Goal: Navigation & Orientation: Find specific page/section

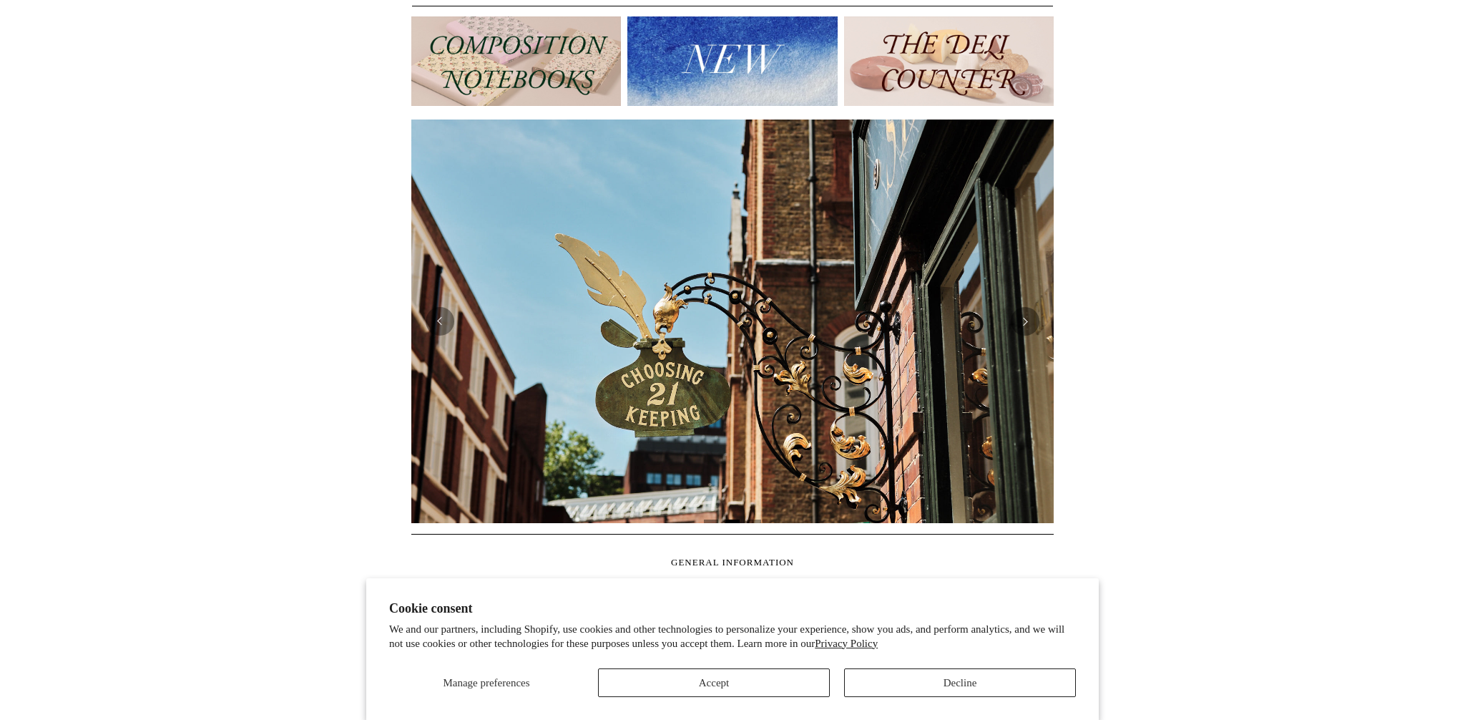
scroll to position [166, 0]
click at [957, 674] on button "Decline" at bounding box center [960, 682] width 232 height 29
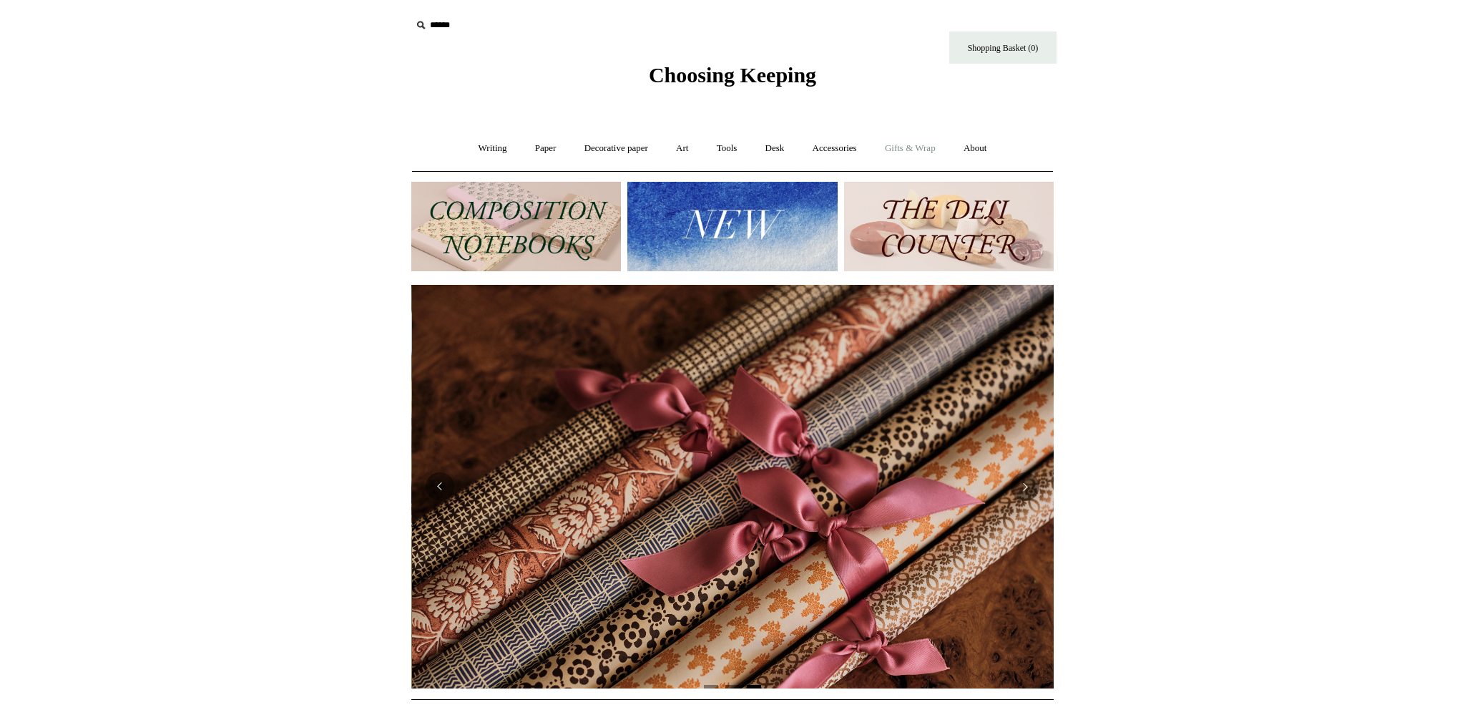
scroll to position [0, 1285]
click at [988, 152] on link "About +" at bounding box center [975, 148] width 49 height 38
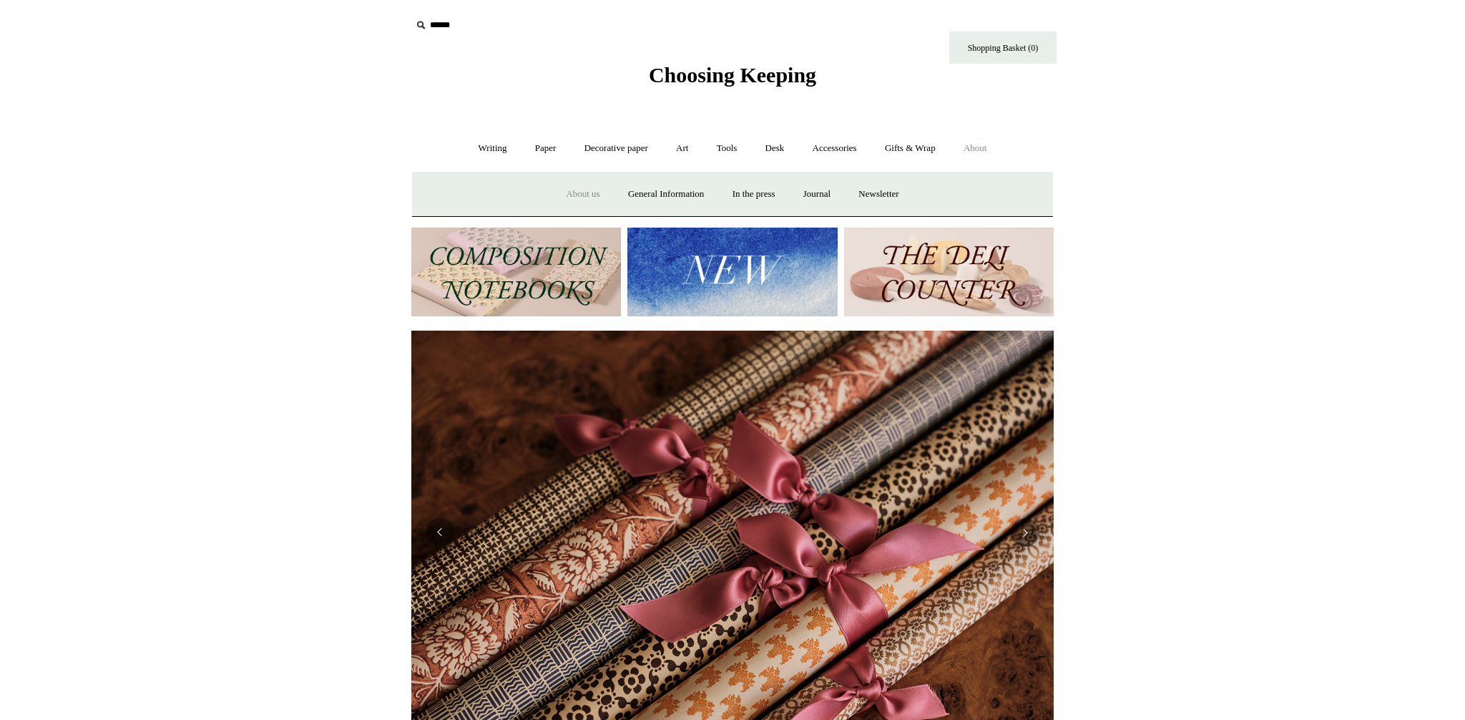
click at [577, 195] on link "About us" at bounding box center [582, 194] width 59 height 38
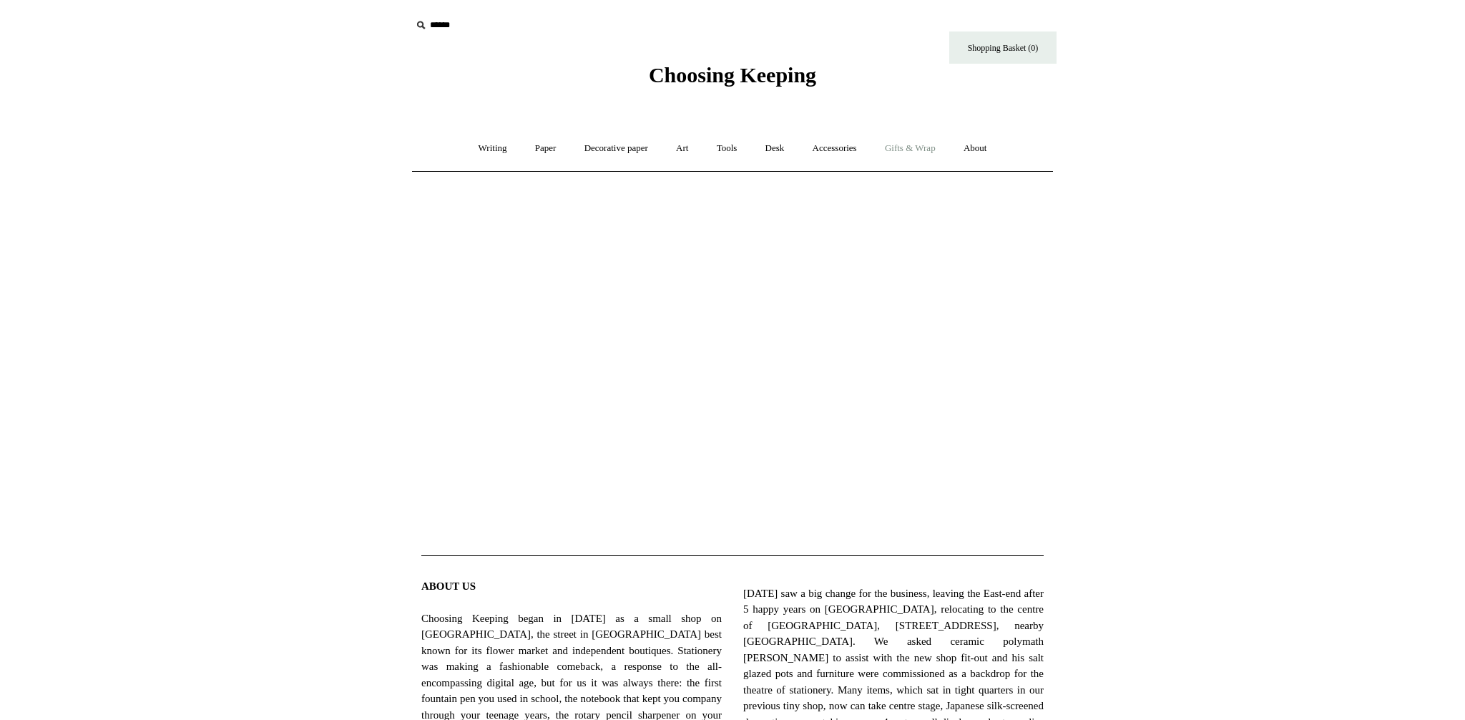
click at [920, 149] on link "Gifts & Wrap +" at bounding box center [910, 148] width 77 height 38
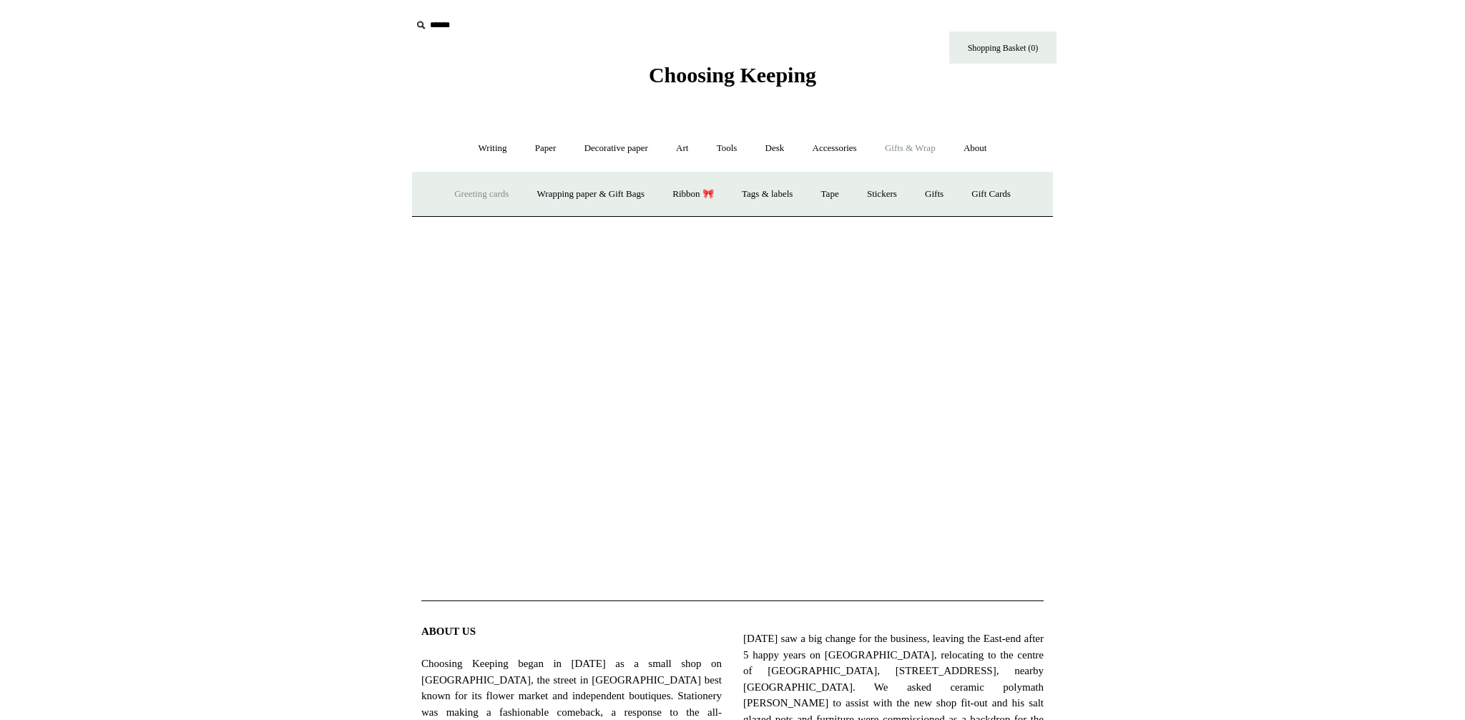
click at [491, 194] on link "Greeting cards +" at bounding box center [481, 194] width 80 height 38
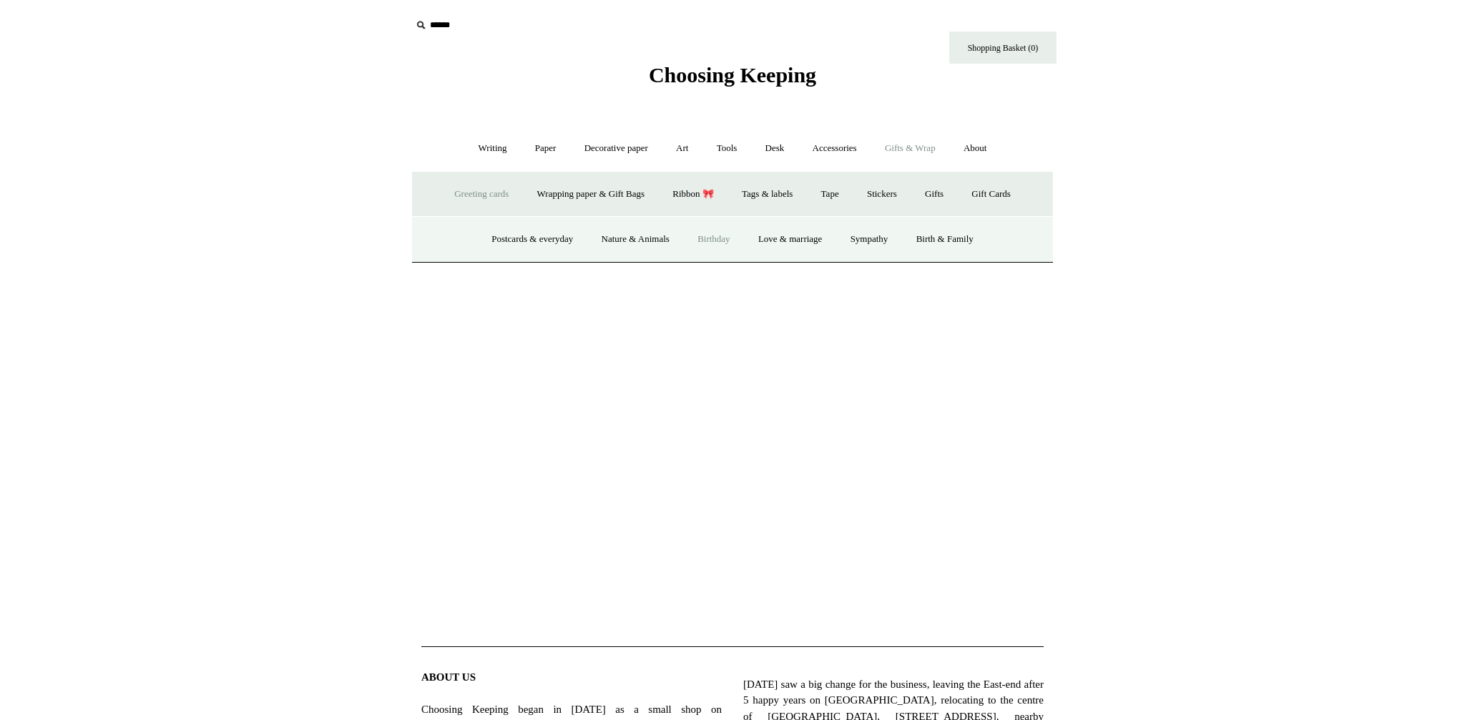
click at [723, 241] on link "Birthday" at bounding box center [714, 239] width 59 height 38
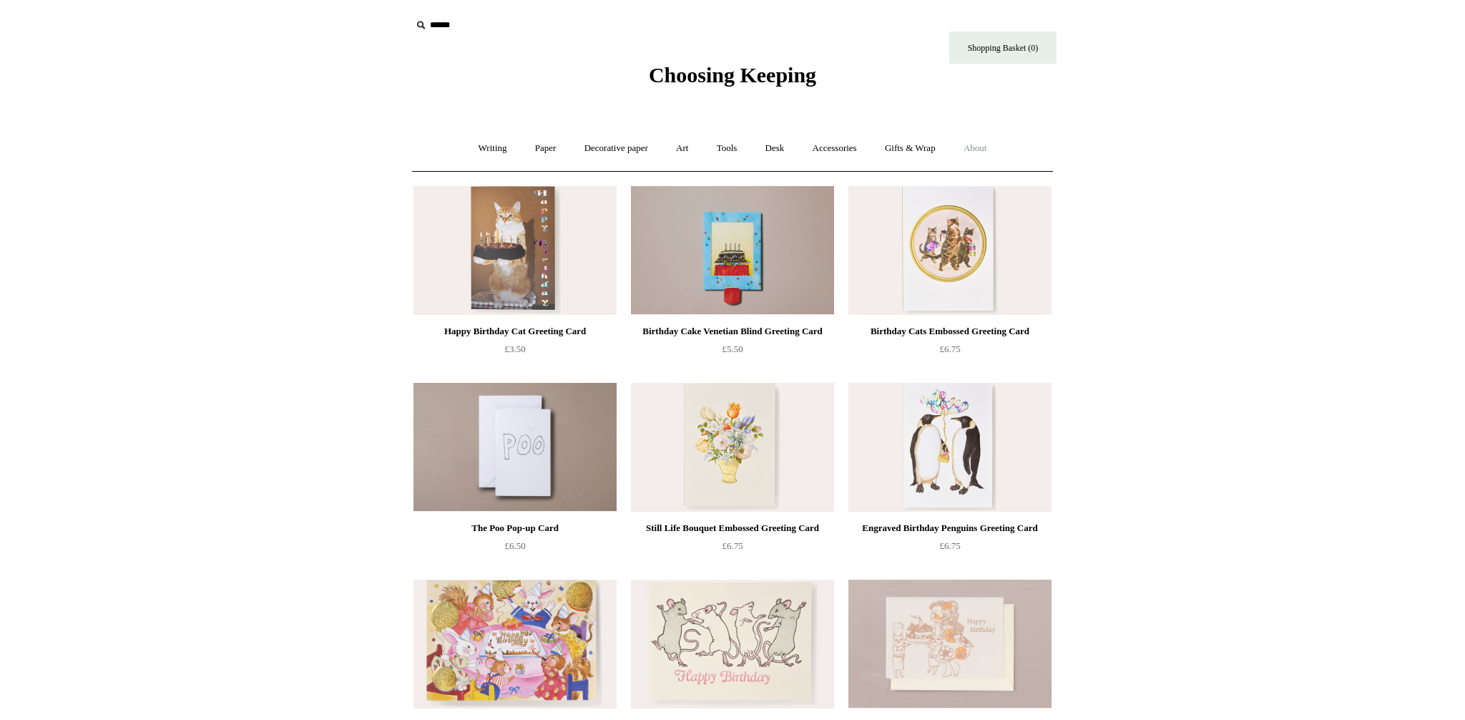
click at [991, 149] on link "About +" at bounding box center [975, 148] width 49 height 38
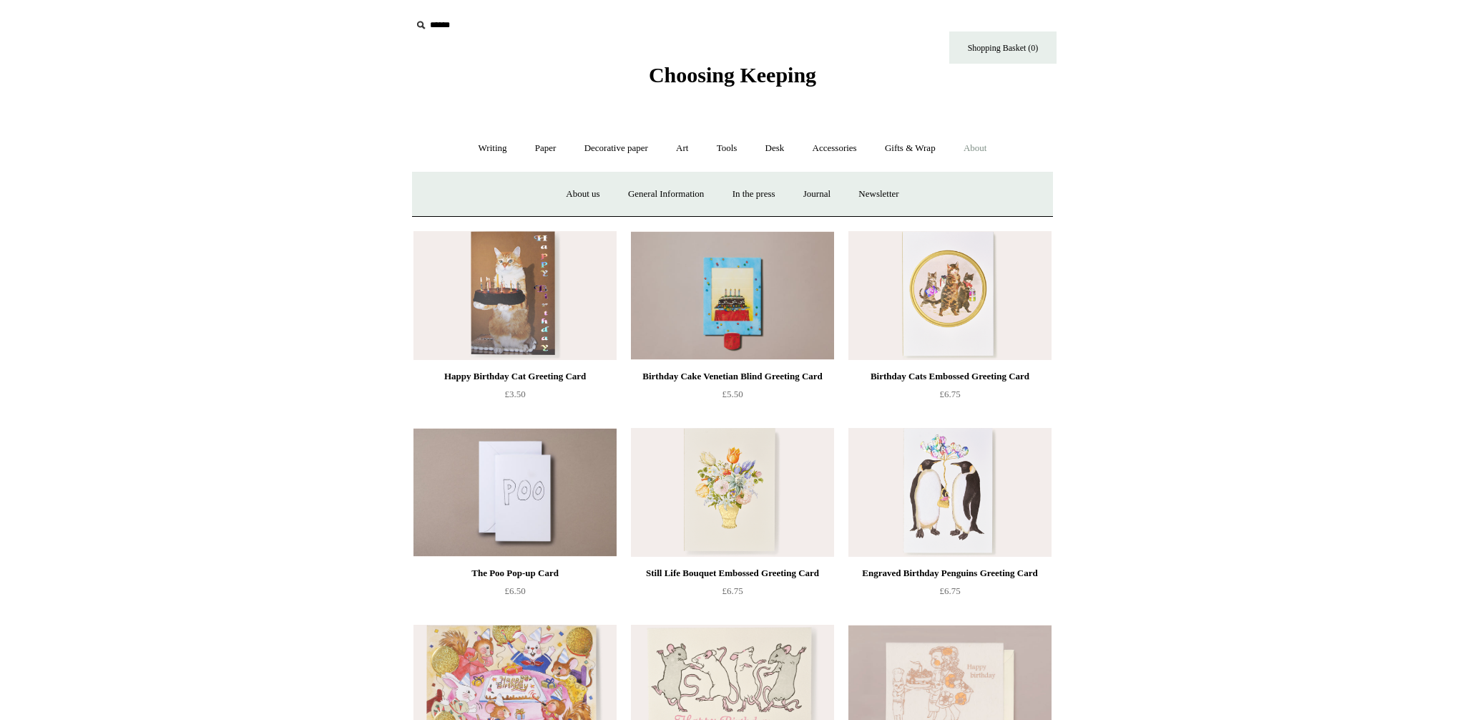
click at [991, 149] on link "About -" at bounding box center [975, 148] width 49 height 38
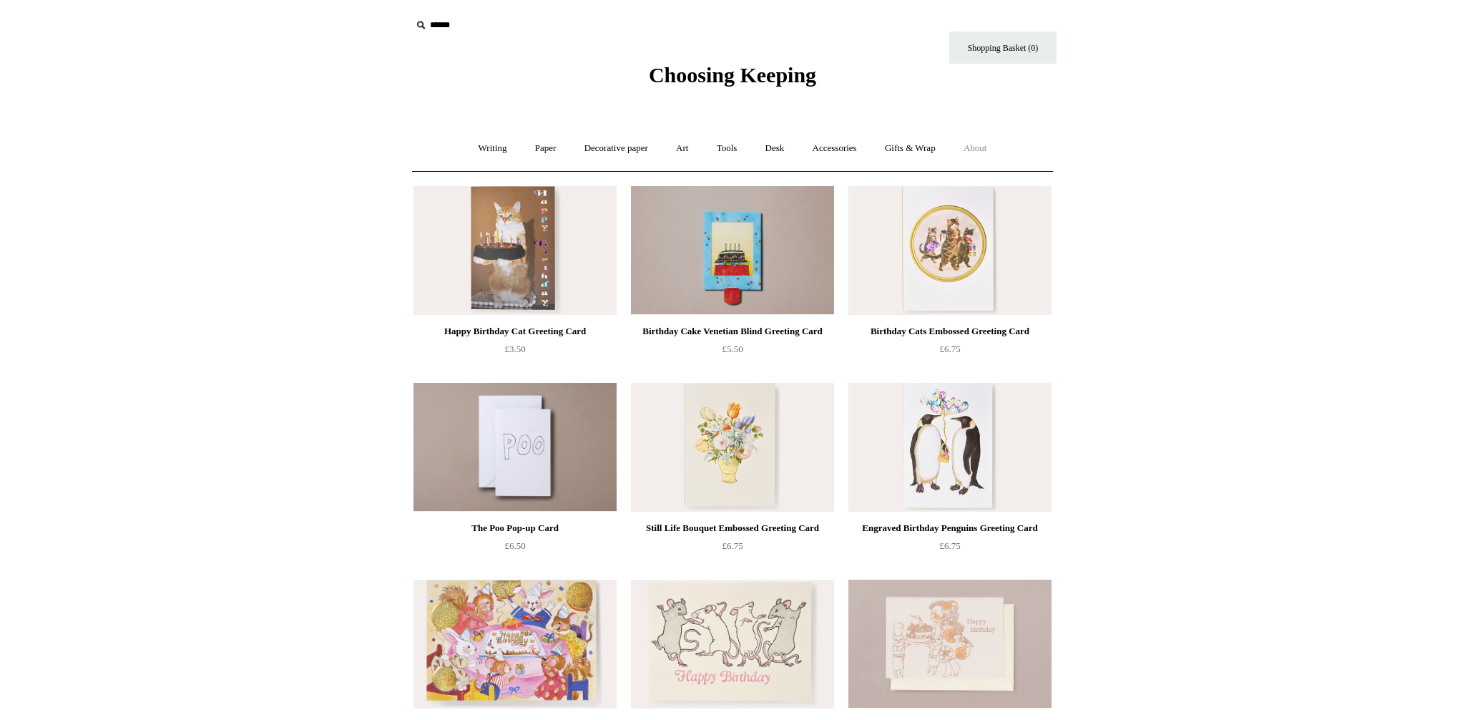
click at [991, 149] on link "About +" at bounding box center [975, 148] width 49 height 38
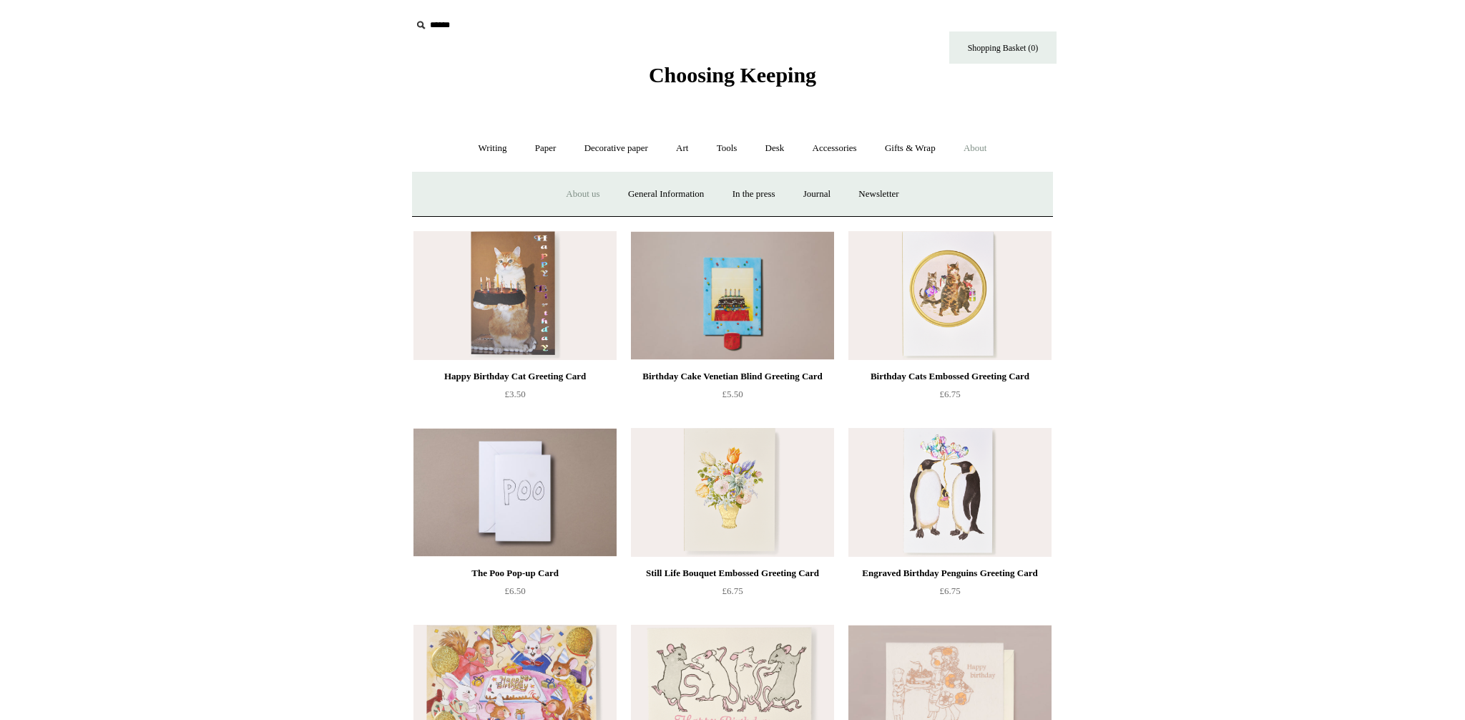
click at [583, 191] on link "About us" at bounding box center [582, 194] width 59 height 38
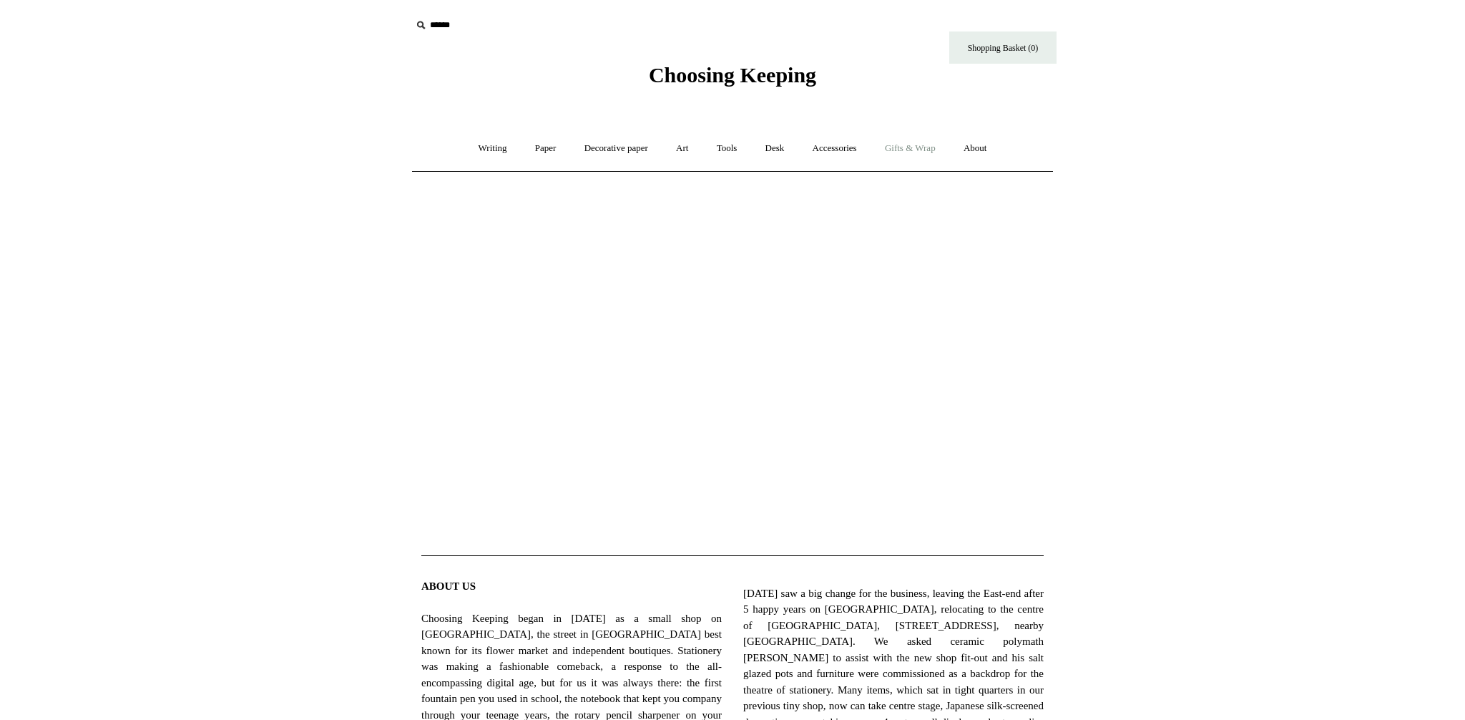
click at [926, 147] on link "Gifts & Wrap +" at bounding box center [910, 148] width 77 height 38
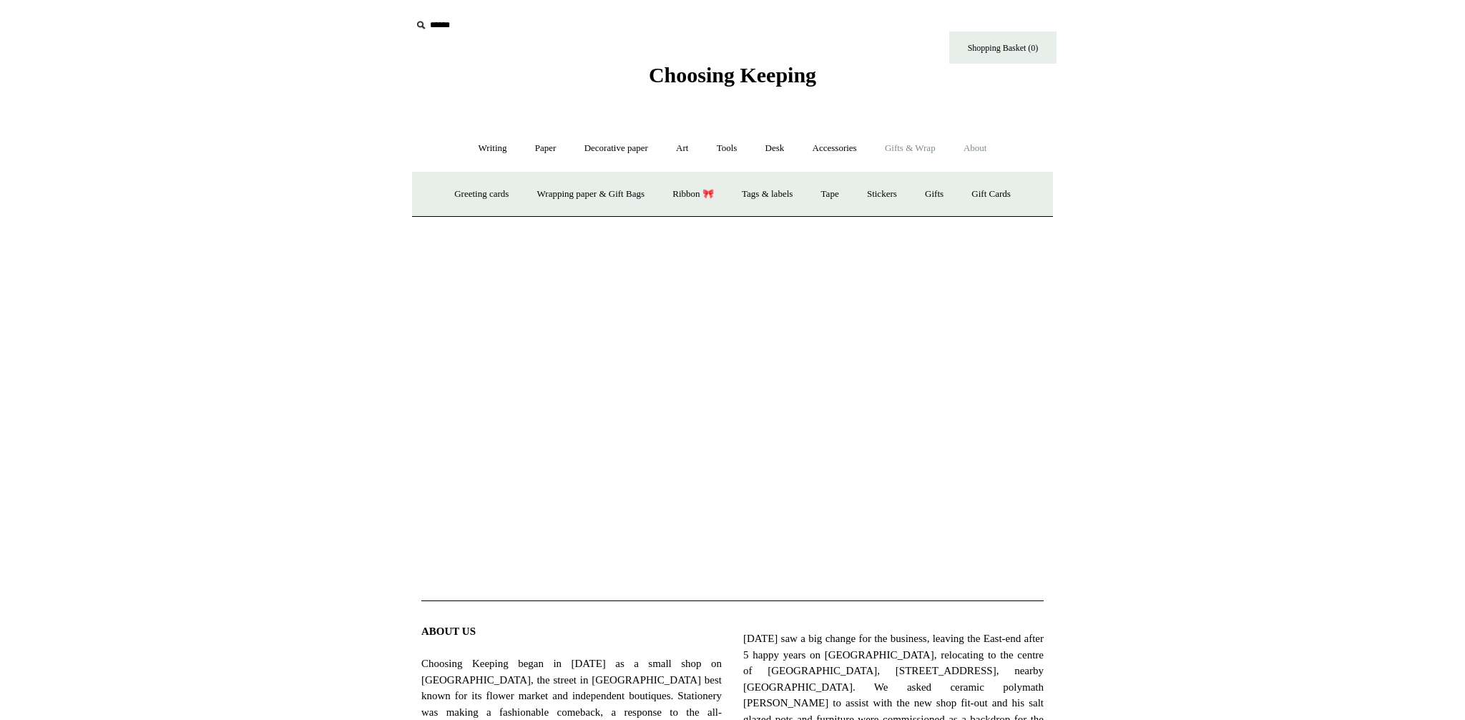
click at [972, 149] on link "About +" at bounding box center [975, 148] width 49 height 38
click at [985, 151] on link "About -" at bounding box center [975, 148] width 49 height 38
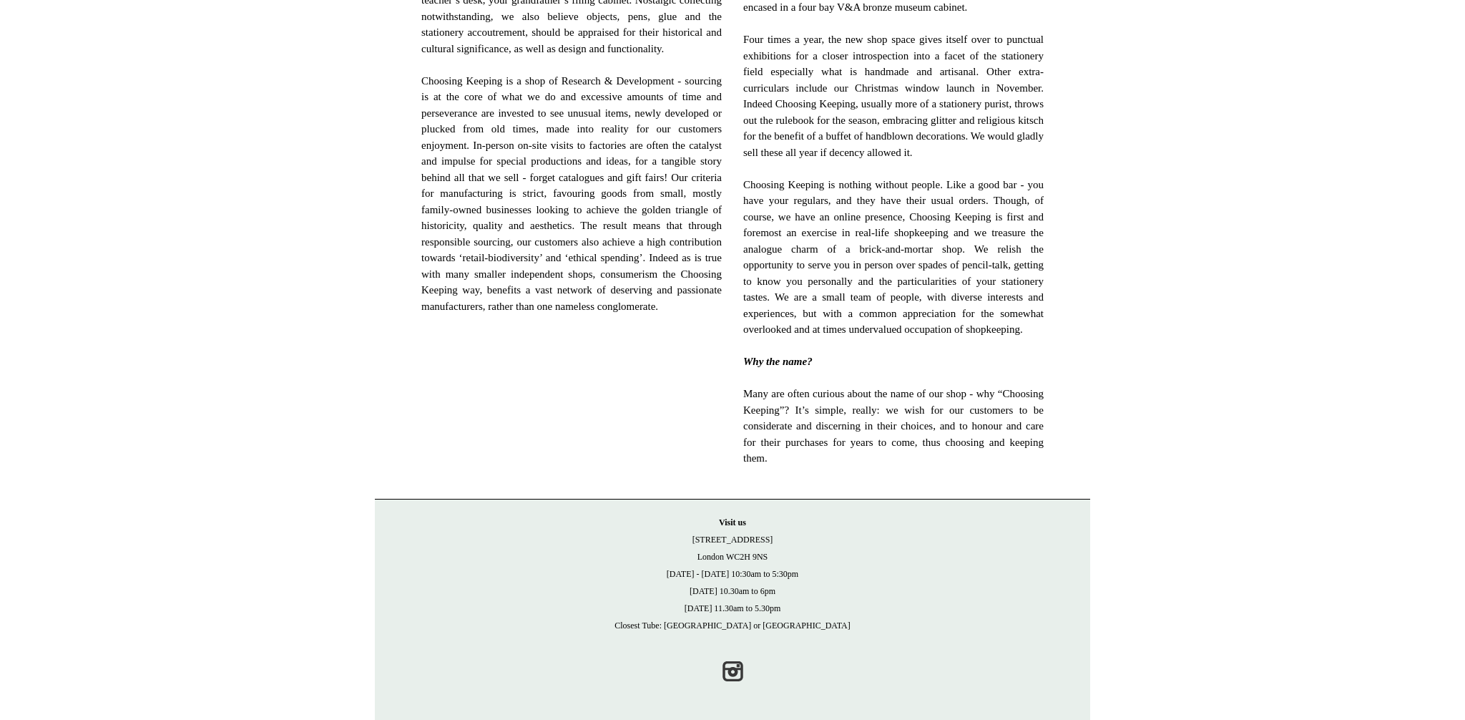
scroll to position [781, 0]
click at [737, 663] on link "Instagram" at bounding box center [732, 667] width 31 height 31
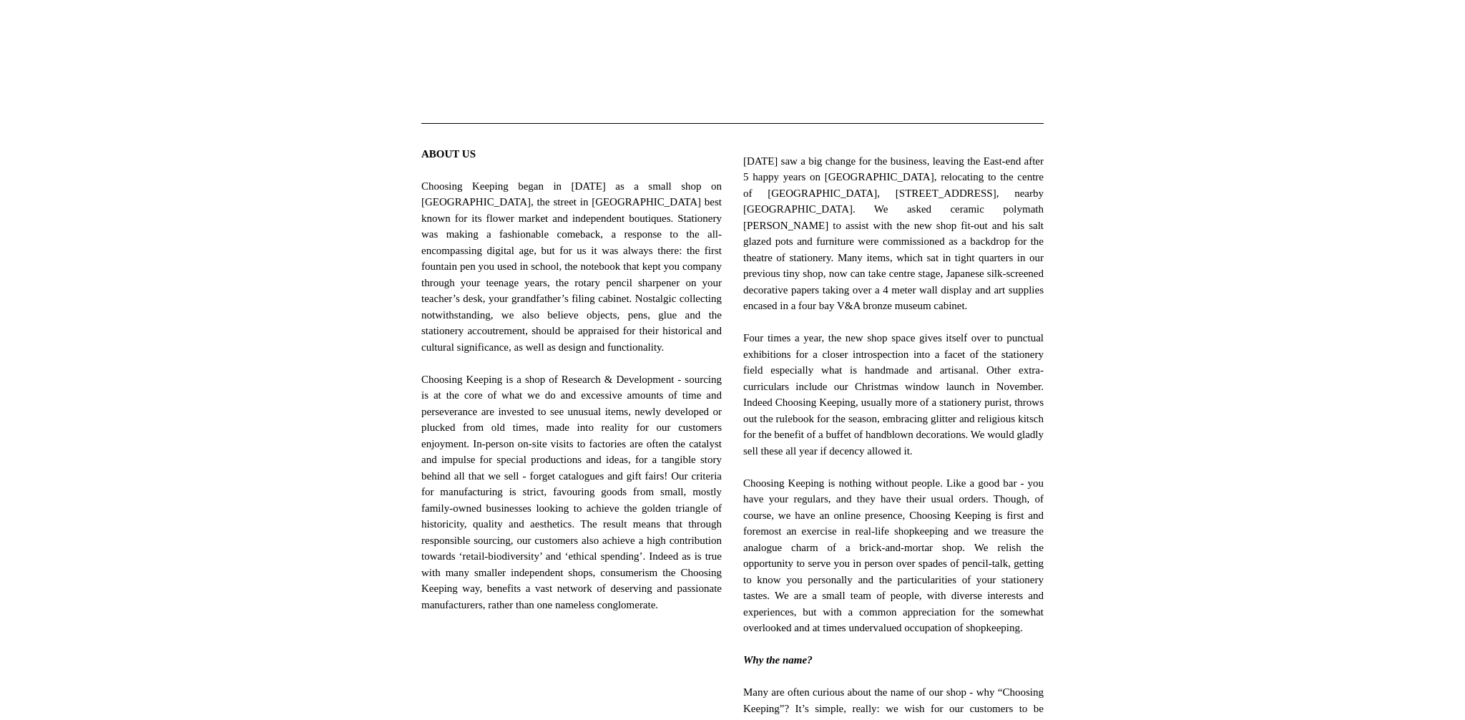
scroll to position [0, 0]
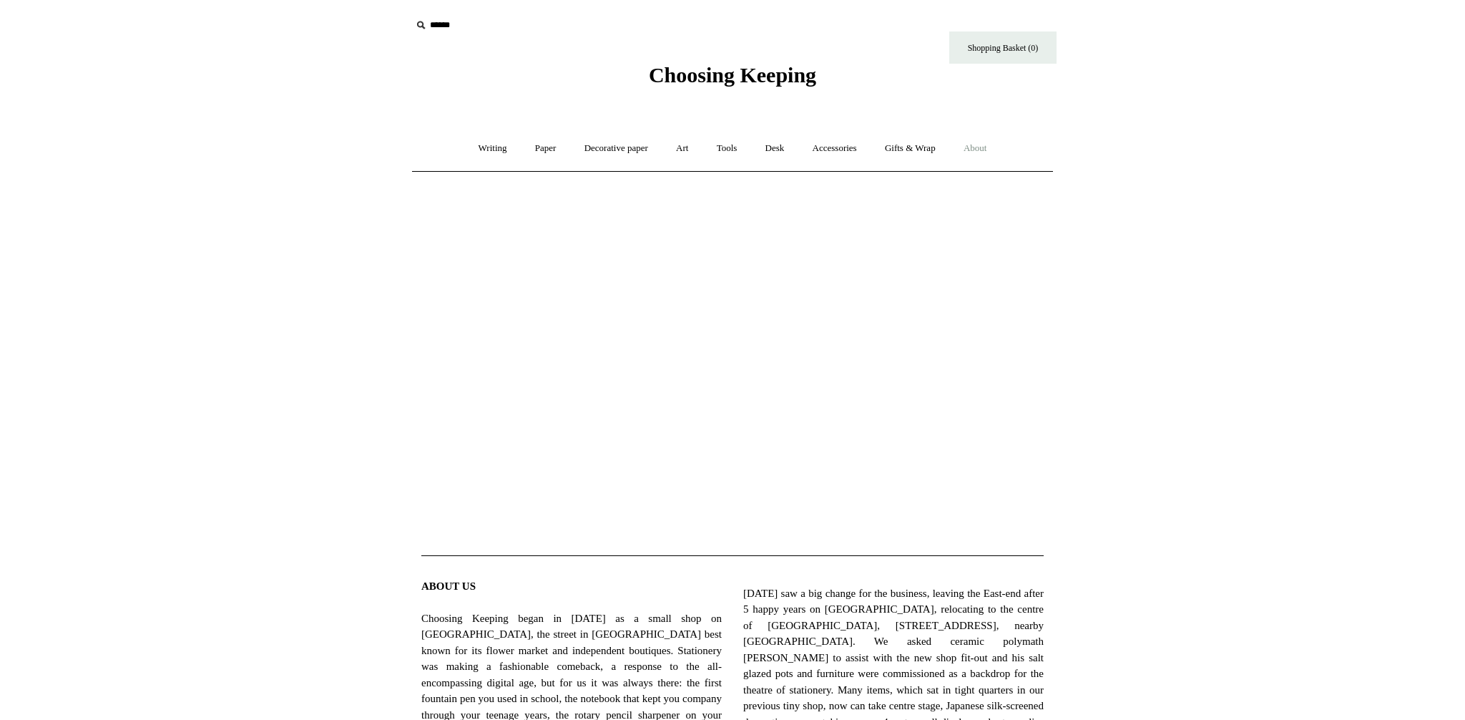
click at [982, 147] on link "About +" at bounding box center [975, 148] width 49 height 38
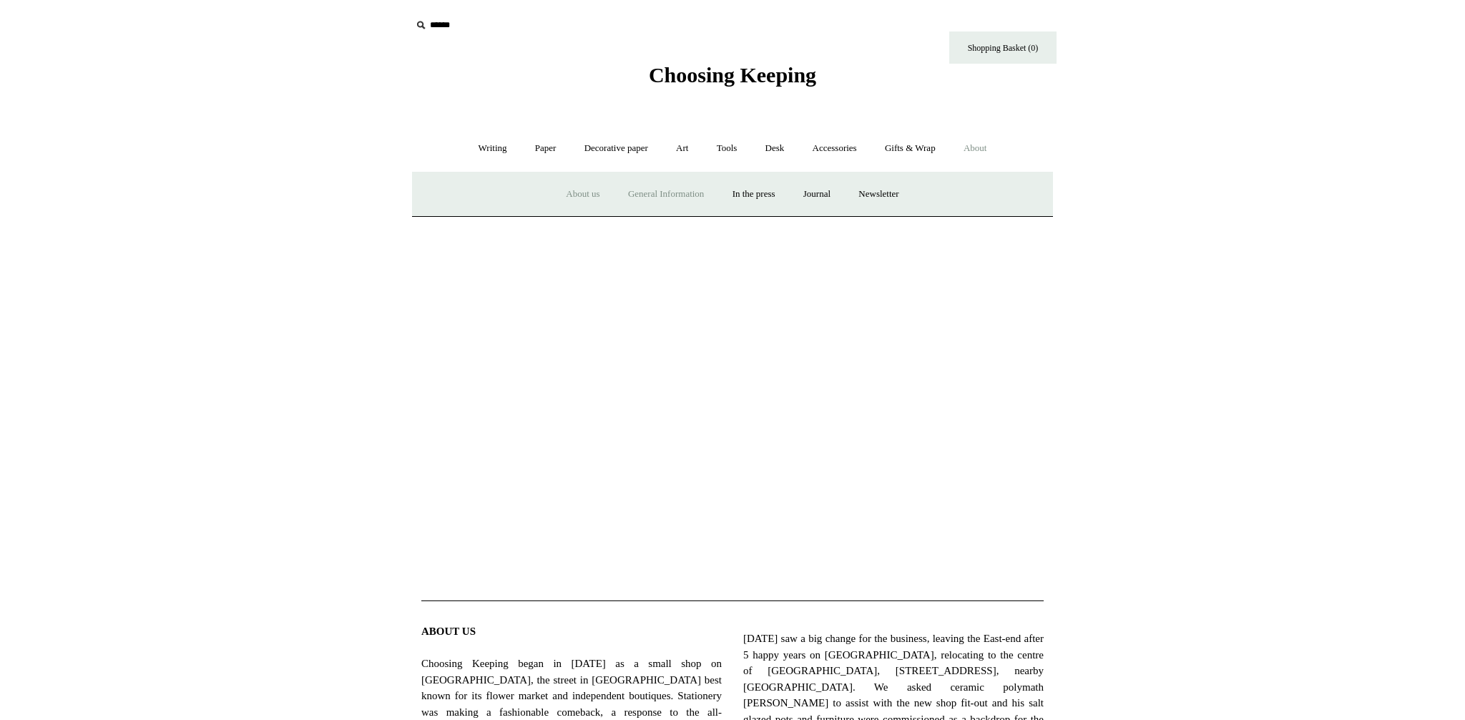
click at [647, 195] on link "General Information" at bounding box center [666, 194] width 102 height 38
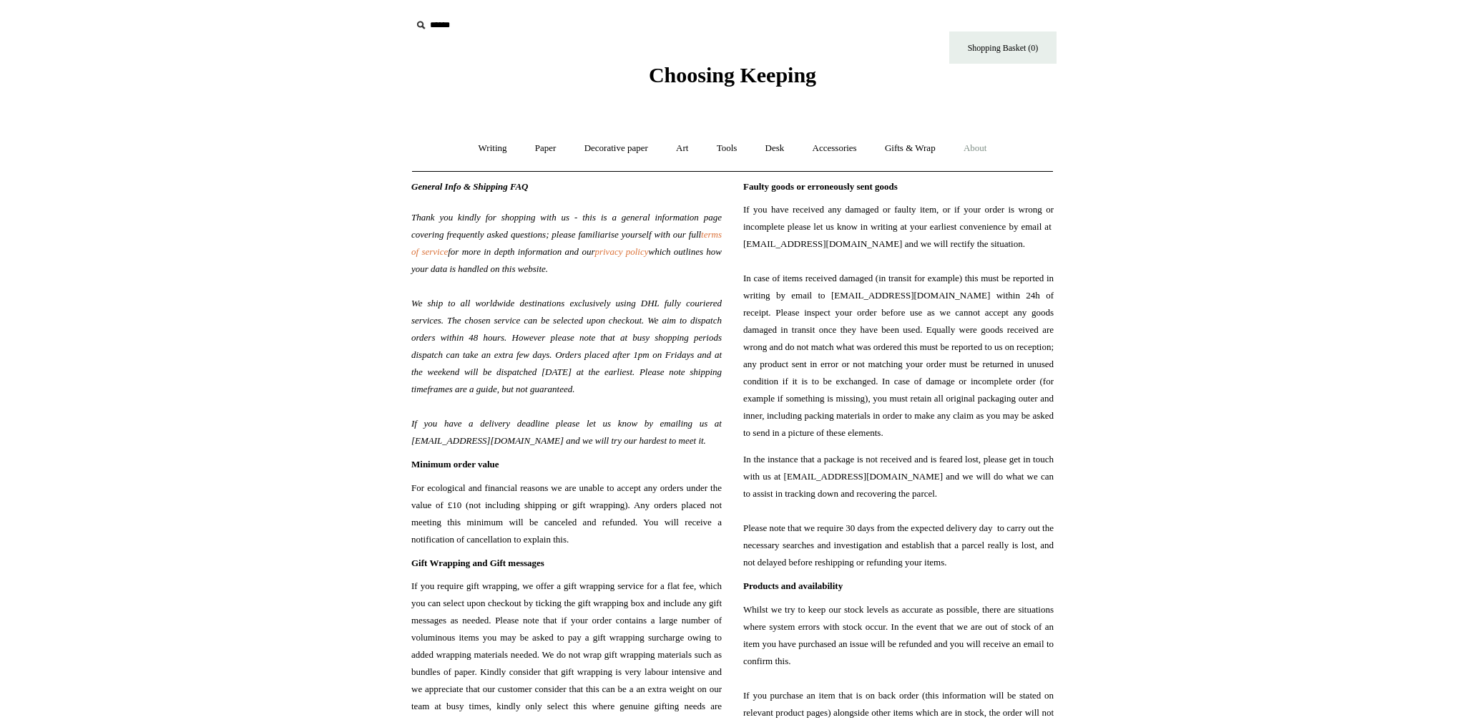
click at [990, 150] on link "About +" at bounding box center [975, 148] width 49 height 38
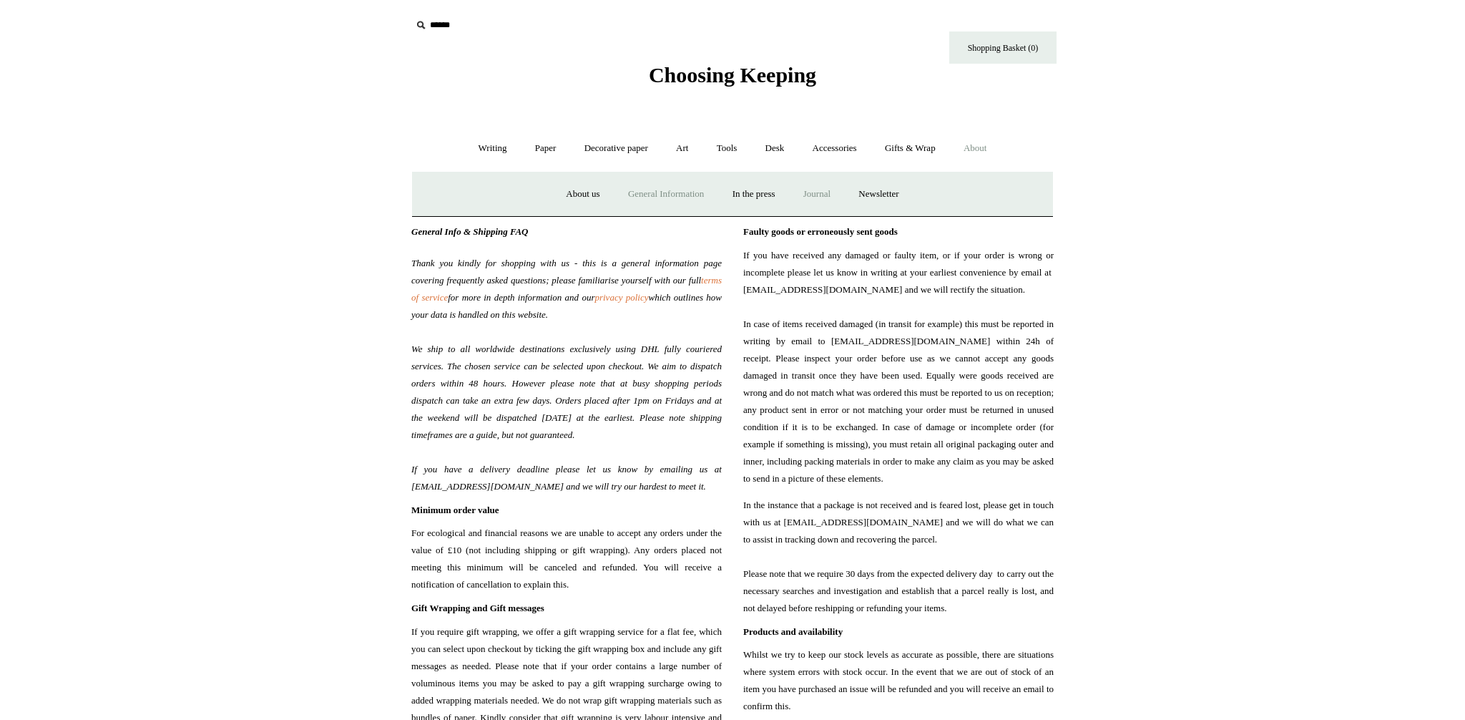
click at [818, 191] on link "Journal +" at bounding box center [816, 194] width 53 height 38
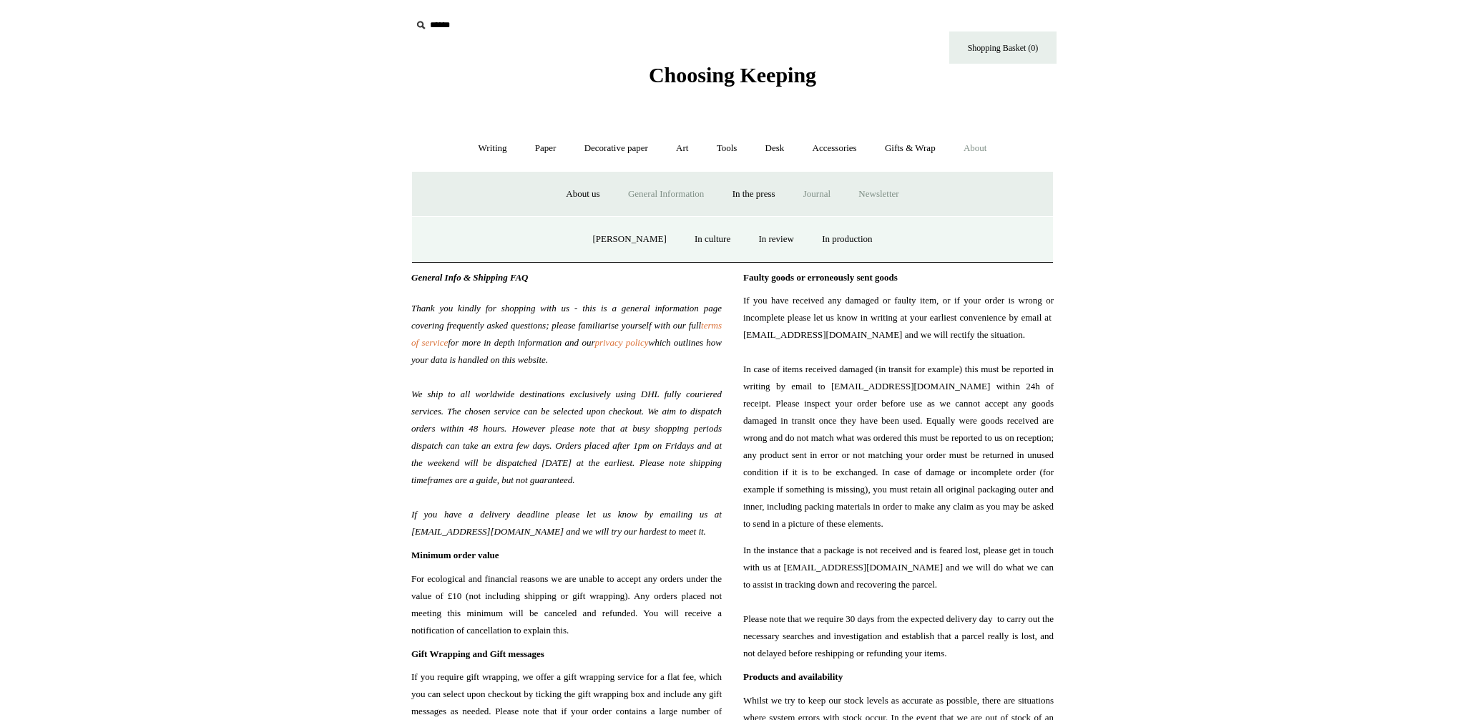
click at [875, 190] on a"] "Newsletter" at bounding box center [878, 194] width 66 height 38
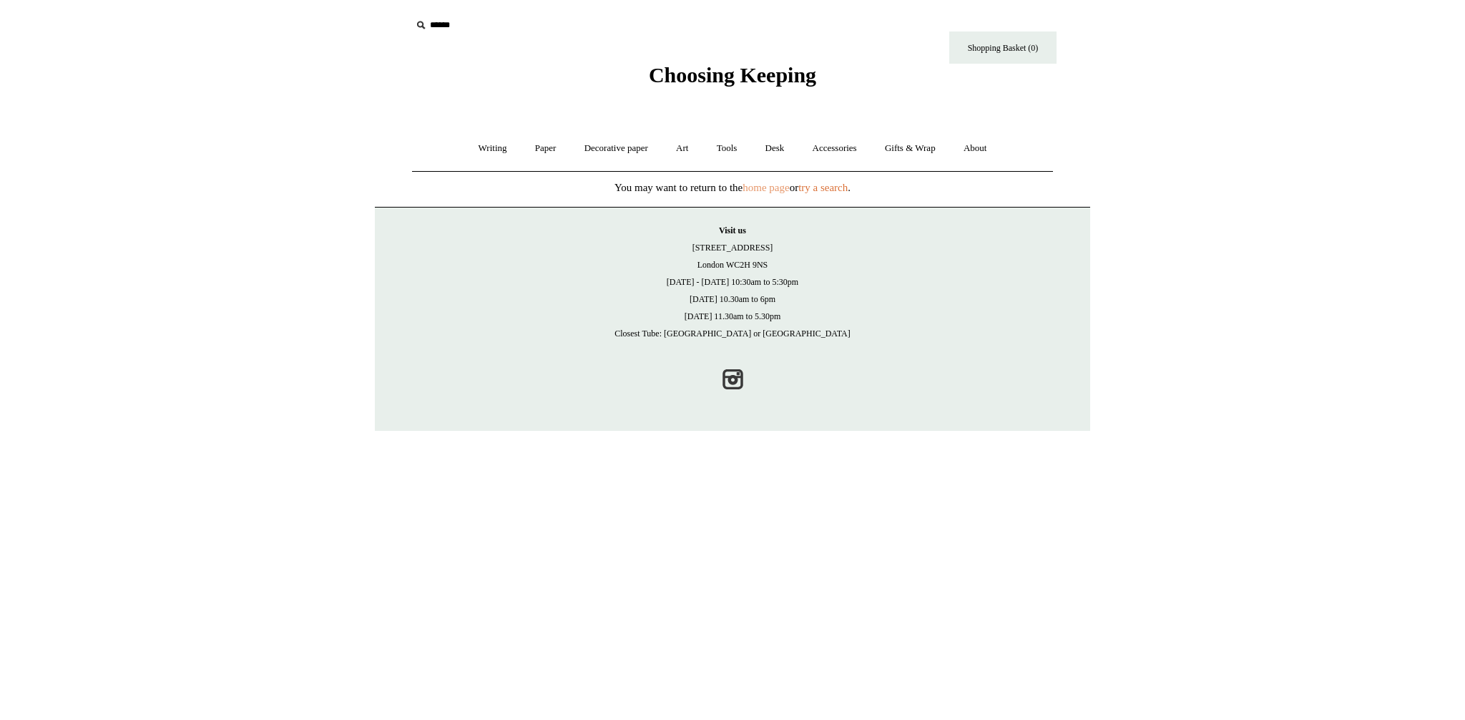
click at [762, 188] on link "home page" at bounding box center [765, 187] width 46 height 11
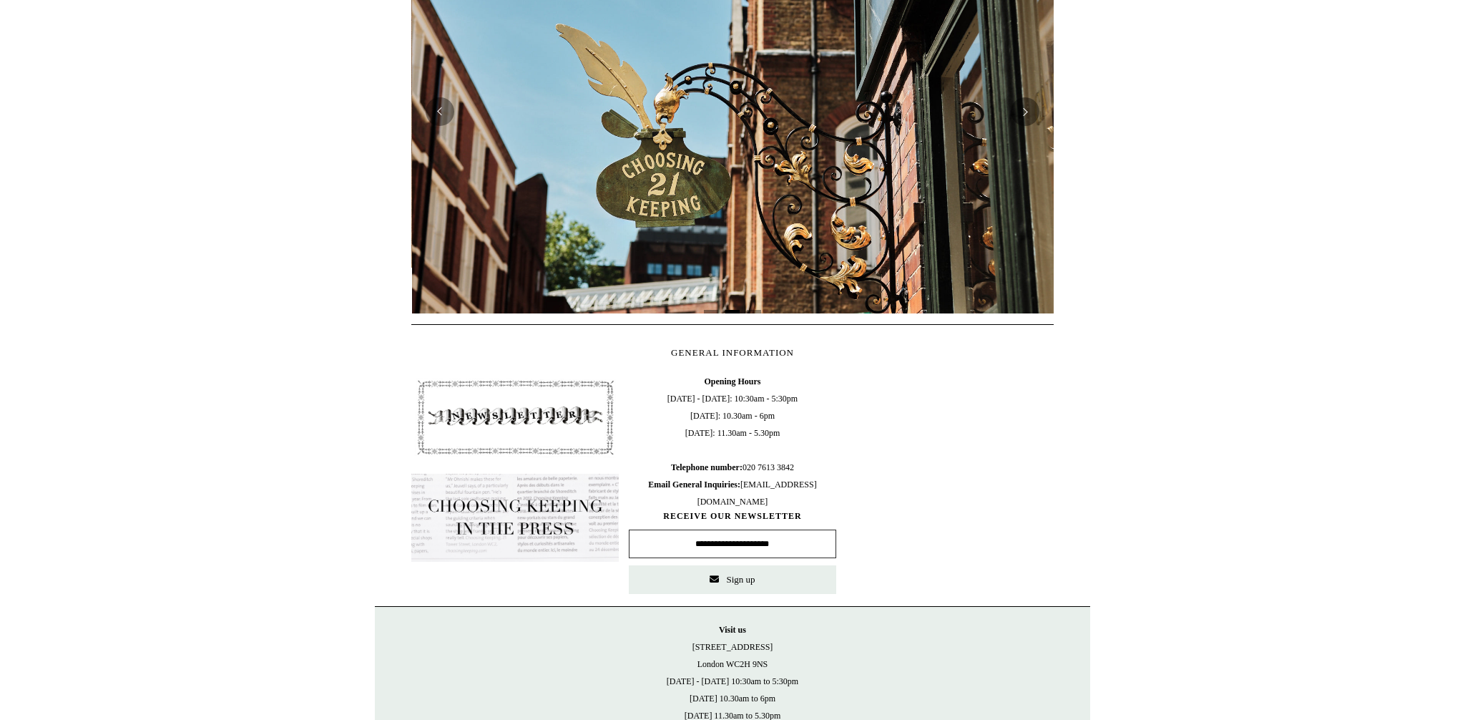
scroll to position [0, 642]
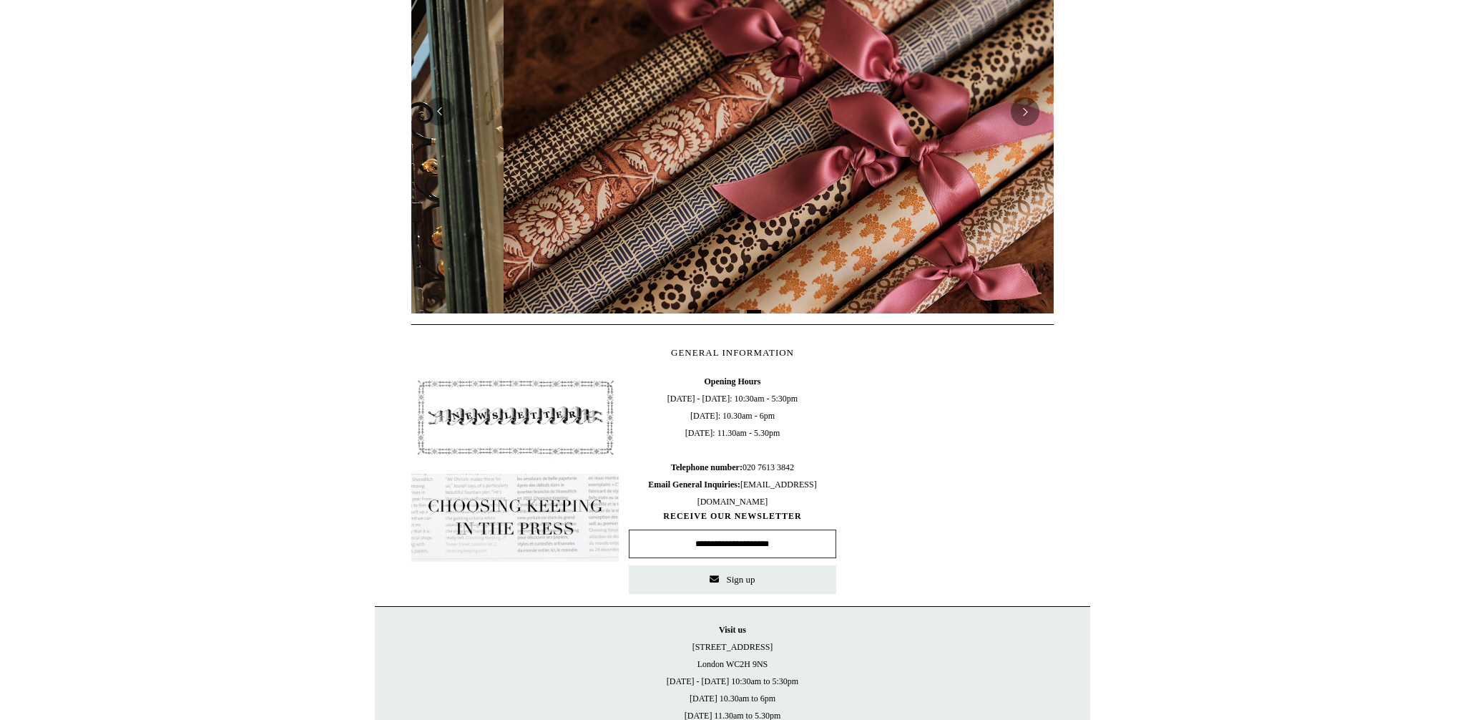
click at [495, 509] on img at bounding box center [514, 518] width 207 height 89
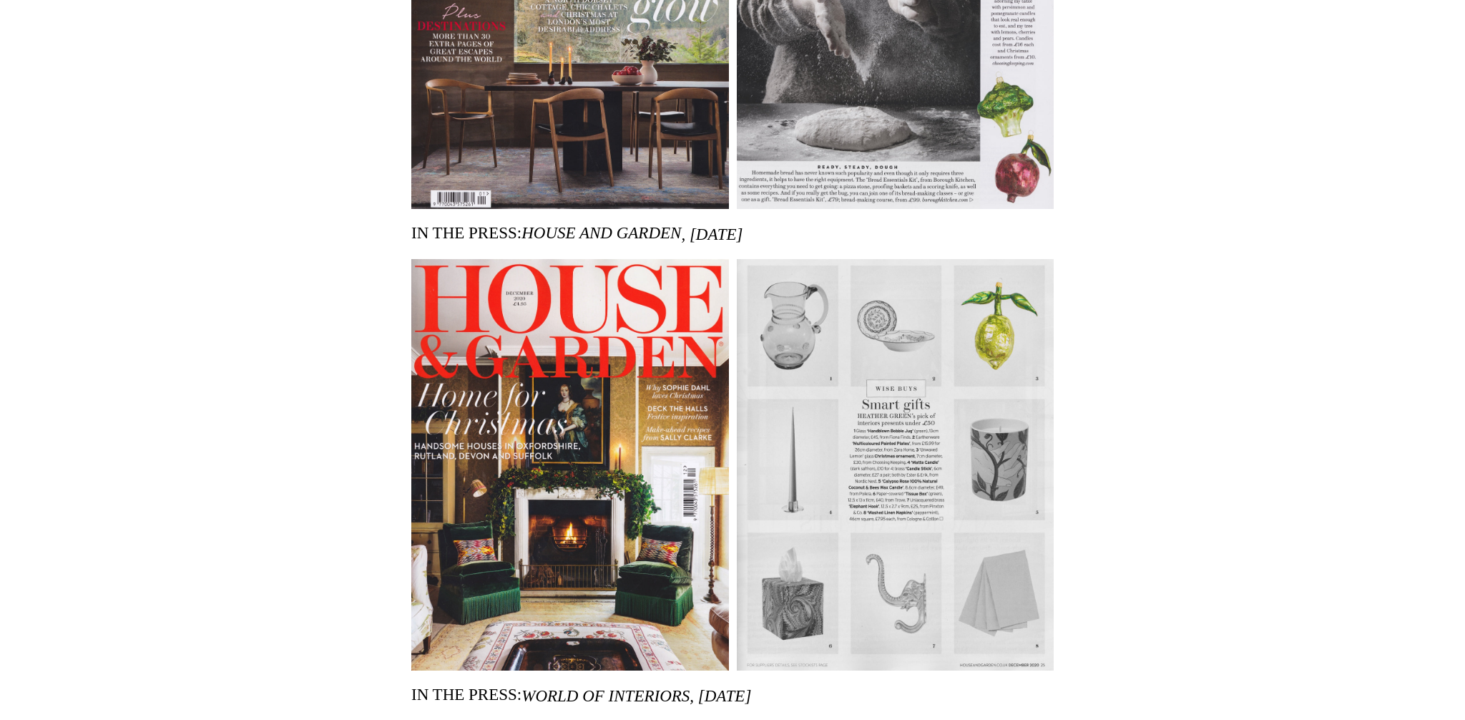
scroll to position [3139, 0]
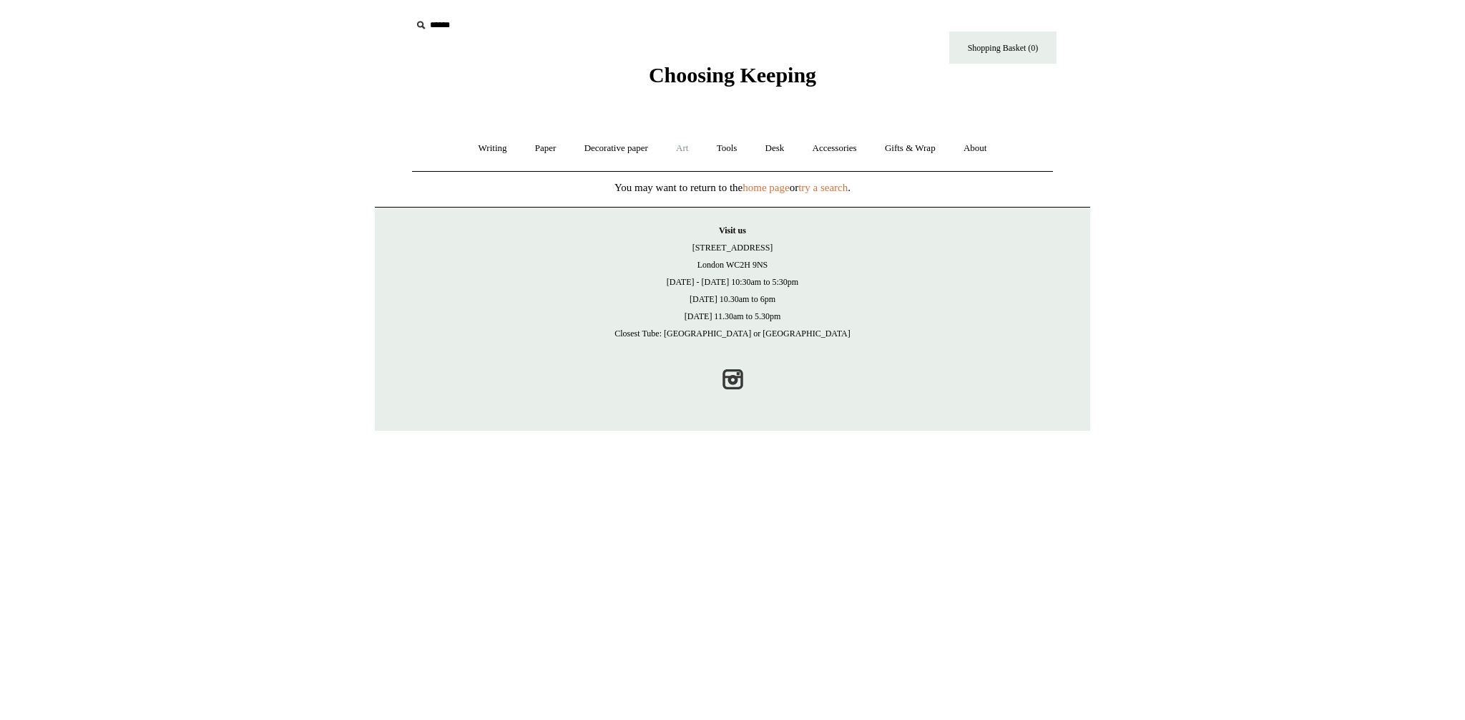
click at [682, 153] on link "Art +" at bounding box center [682, 148] width 38 height 38
